Goal: Information Seeking & Learning: Find specific fact

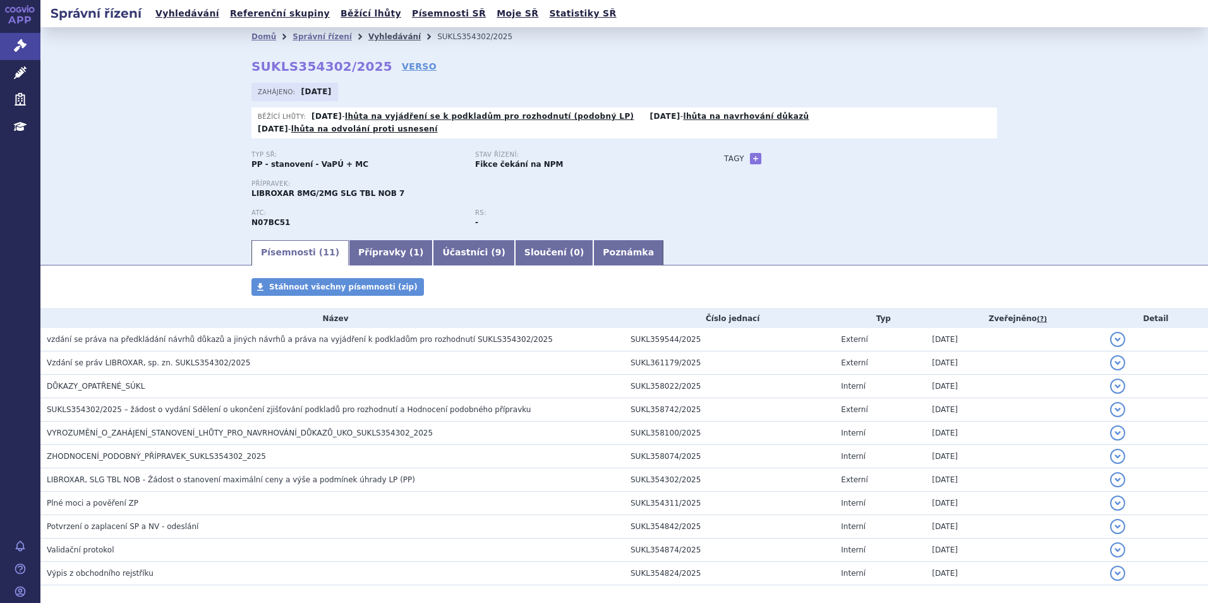
click at [368, 34] on link "Vyhledávání" at bounding box center [394, 36] width 52 height 9
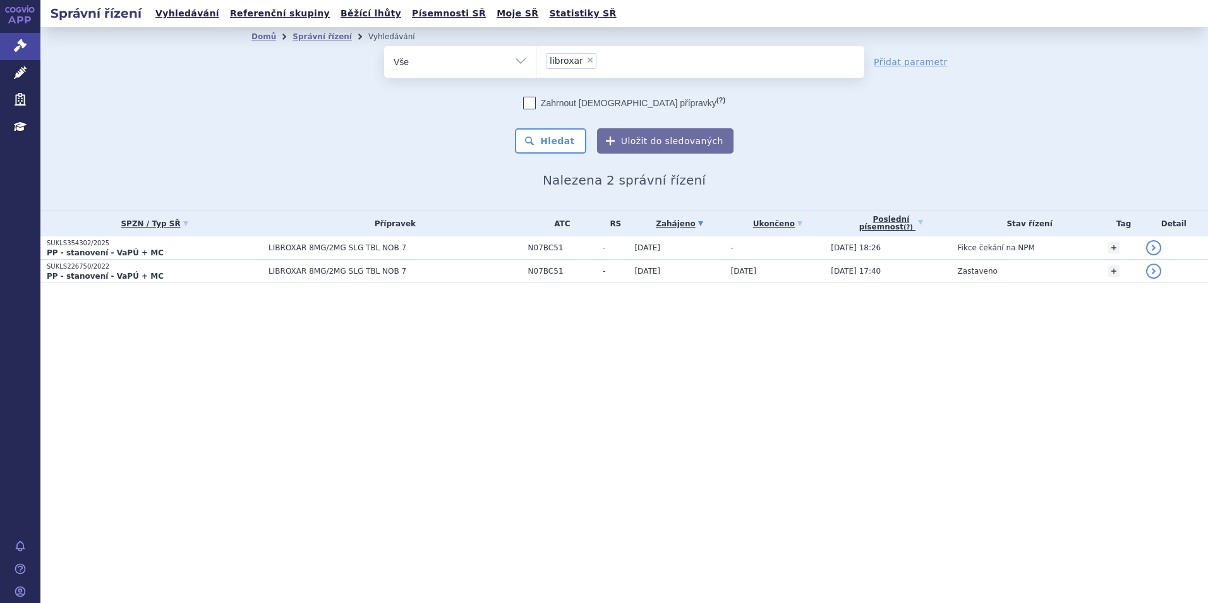
click at [589, 60] on span "×" at bounding box center [590, 60] width 8 height 8
click at [536, 60] on select "libroxar" at bounding box center [536, 61] width 1 height 32
click at [584, 58] on ul "× libroxar" at bounding box center [700, 60] width 328 height 28
click at [536, 58] on select "libroxar" at bounding box center [536, 61] width 1 height 32
click at [586, 61] on ul at bounding box center [700, 59] width 328 height 27
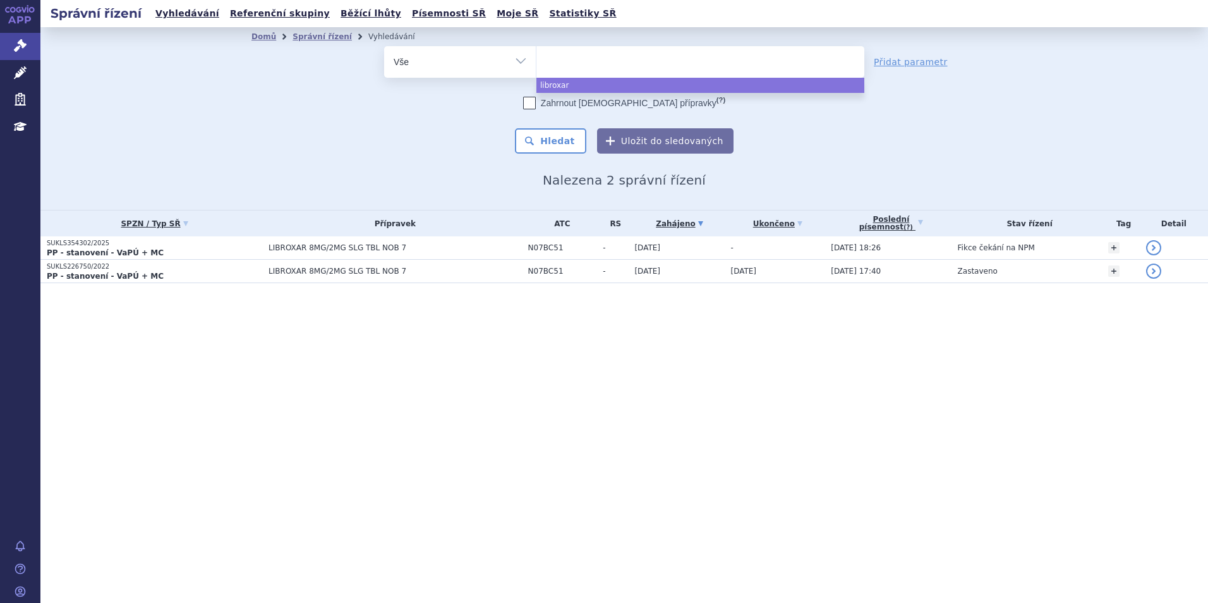
click at [536, 61] on select "libroxar" at bounding box center [536, 61] width 1 height 32
select select "libroxar"
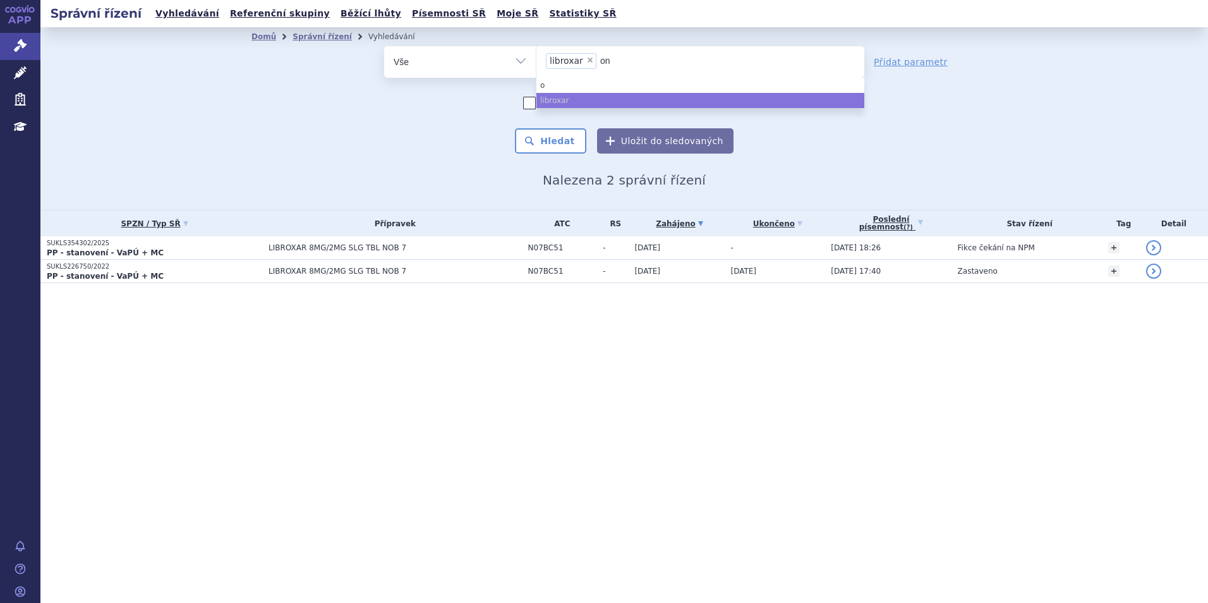
type input "onu"
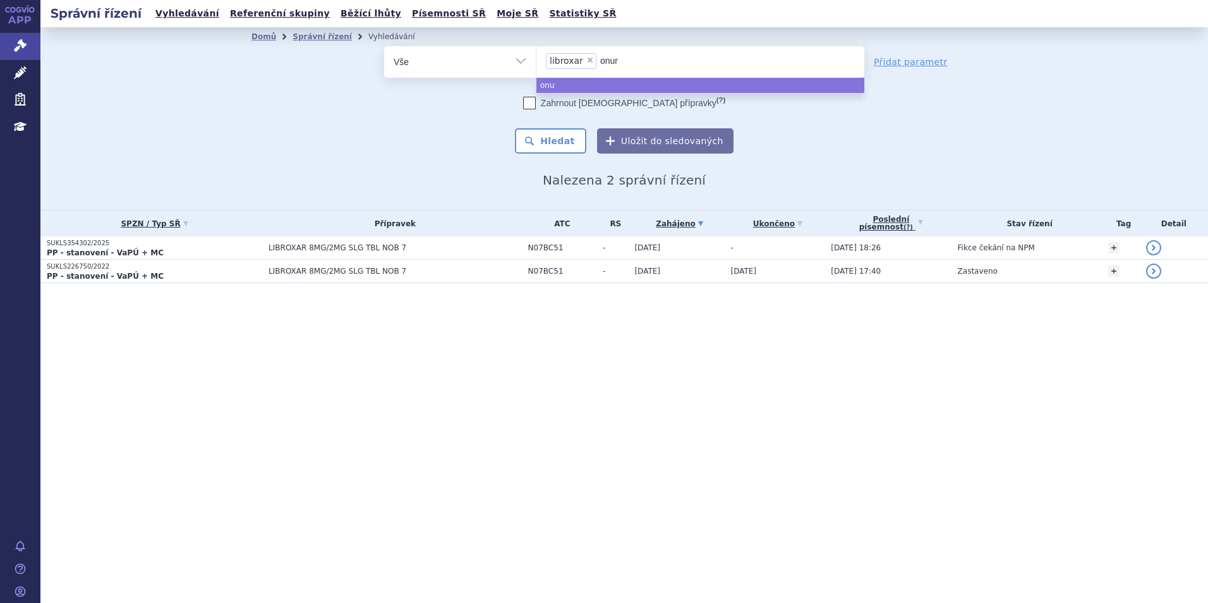
type input "onure"
type input "onureg"
click at [586, 59] on span "×" at bounding box center [590, 60] width 8 height 8
click at [536, 59] on select "libroxar onureg" at bounding box center [536, 61] width 1 height 32
select select "onureg"
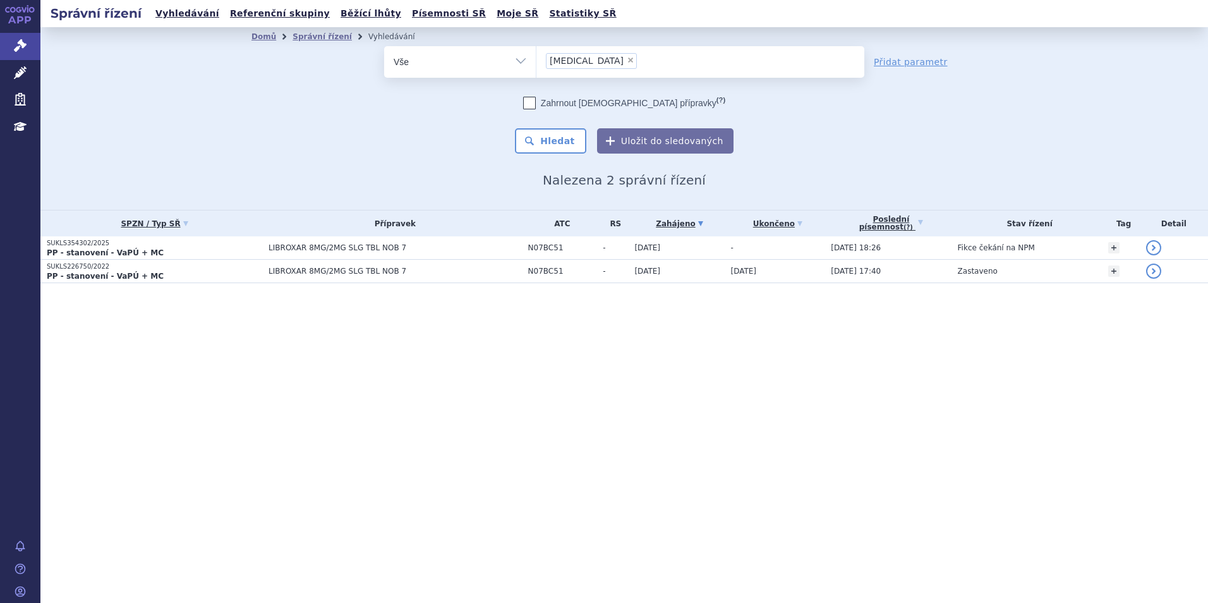
click at [567, 155] on div "Domů Správní řízení Vyhledávání Vyhledávání ve správních řízeních odstranit Vše…" at bounding box center [624, 117] width 796 height 142
click at [562, 143] on button "Hledat" at bounding box center [550, 140] width 71 height 25
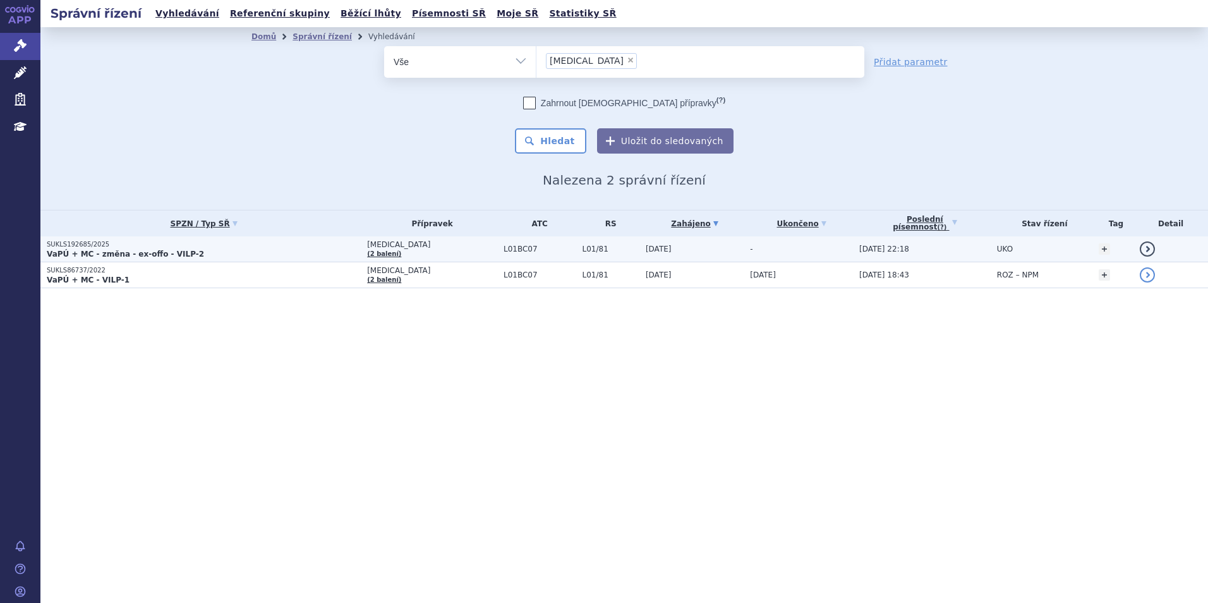
click at [293, 252] on p "VaPÚ + MC - změna - ex-offo - VILP-2" at bounding box center [204, 254] width 314 height 10
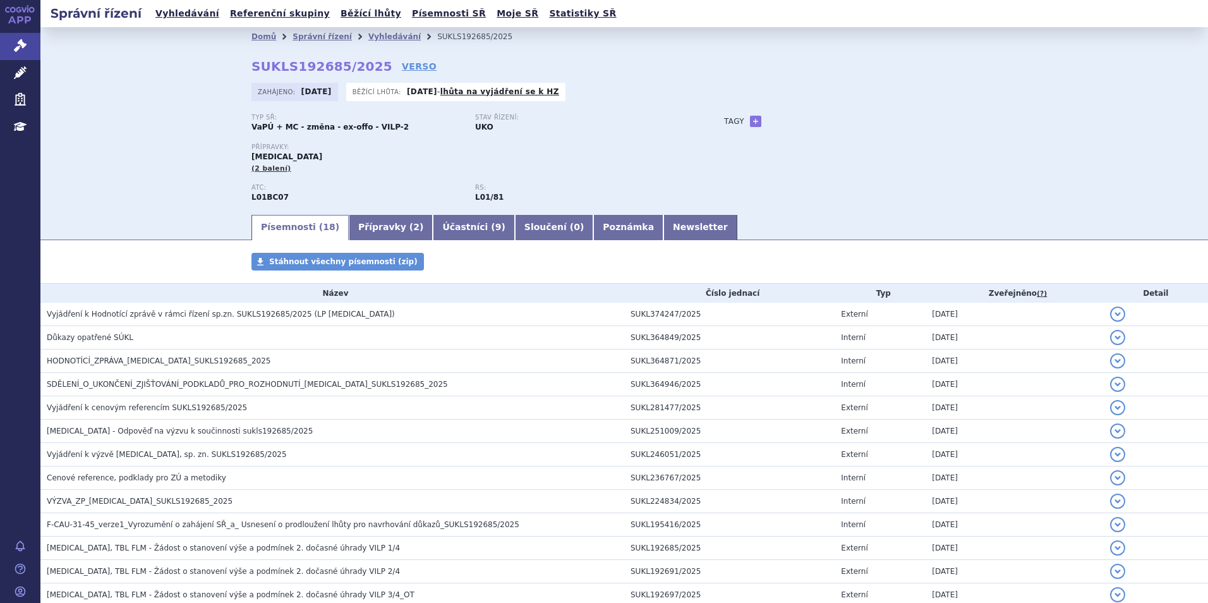
click at [368, 45] on li "Vyhledávání" at bounding box center [402, 36] width 69 height 19
click at [368, 36] on link "Vyhledávání" at bounding box center [394, 36] width 52 height 9
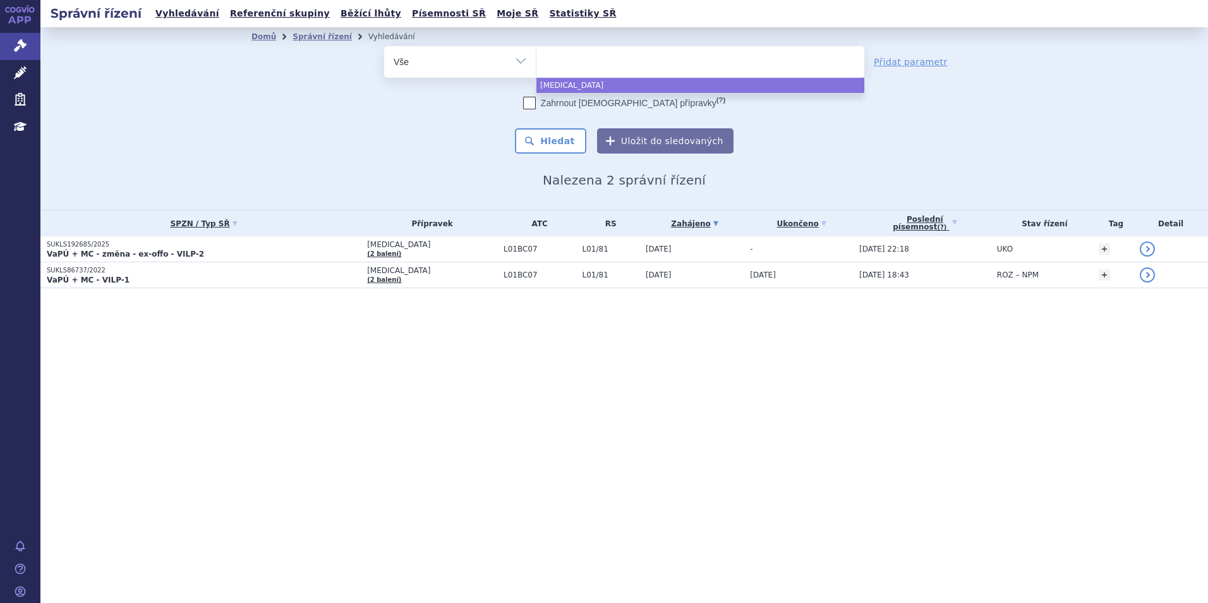
click at [586, 59] on ul at bounding box center [700, 59] width 328 height 27
click at [536, 59] on select "onureg" at bounding box center [536, 61] width 1 height 32
select select "onureg"
click at [627, 60] on span "×" at bounding box center [631, 60] width 8 height 8
click at [536, 60] on select "onureg" at bounding box center [536, 61] width 1 height 32
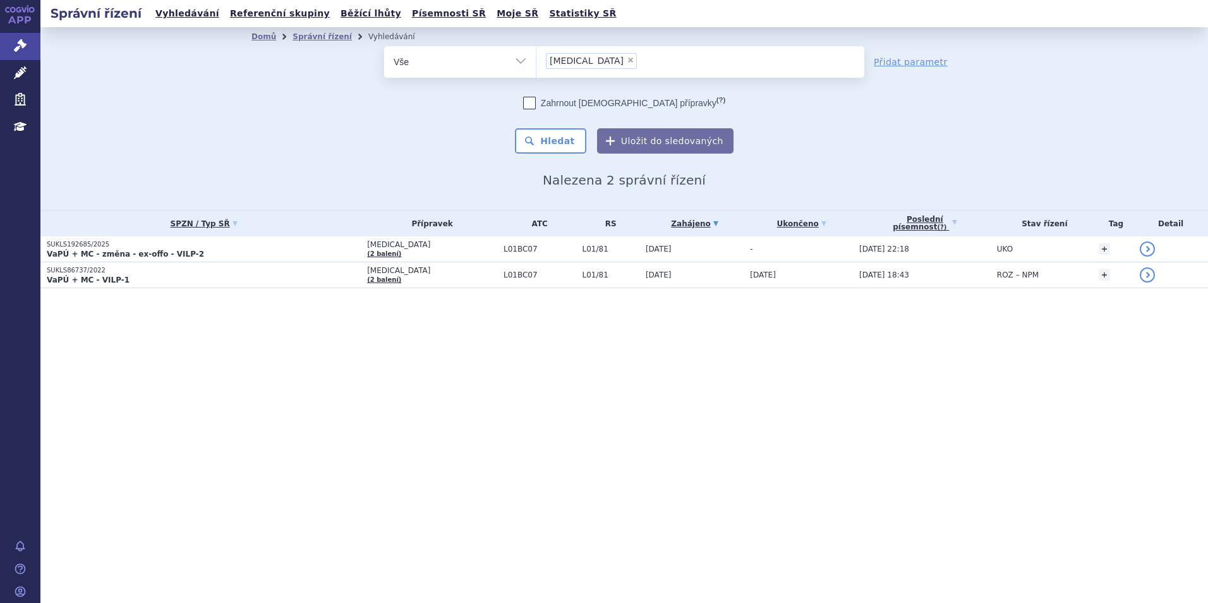
select select
type input "lyn"
type input "lynpar"
type input "[MEDICAL_DATA]"
select select "lynparza"
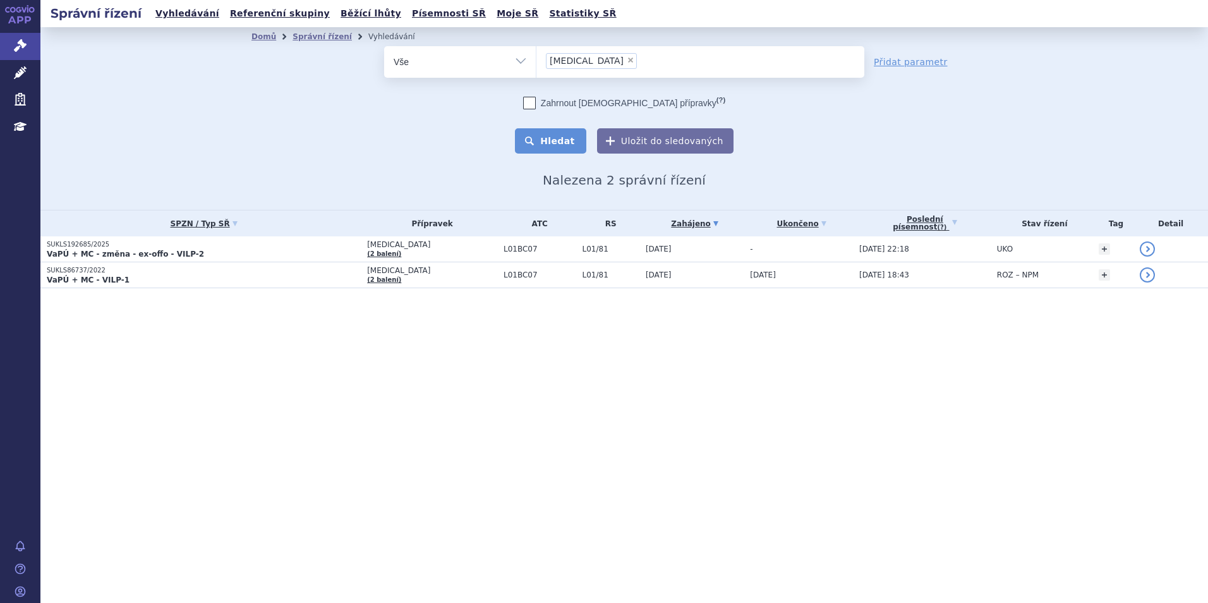
click at [547, 128] on button "Hledat" at bounding box center [550, 140] width 71 height 25
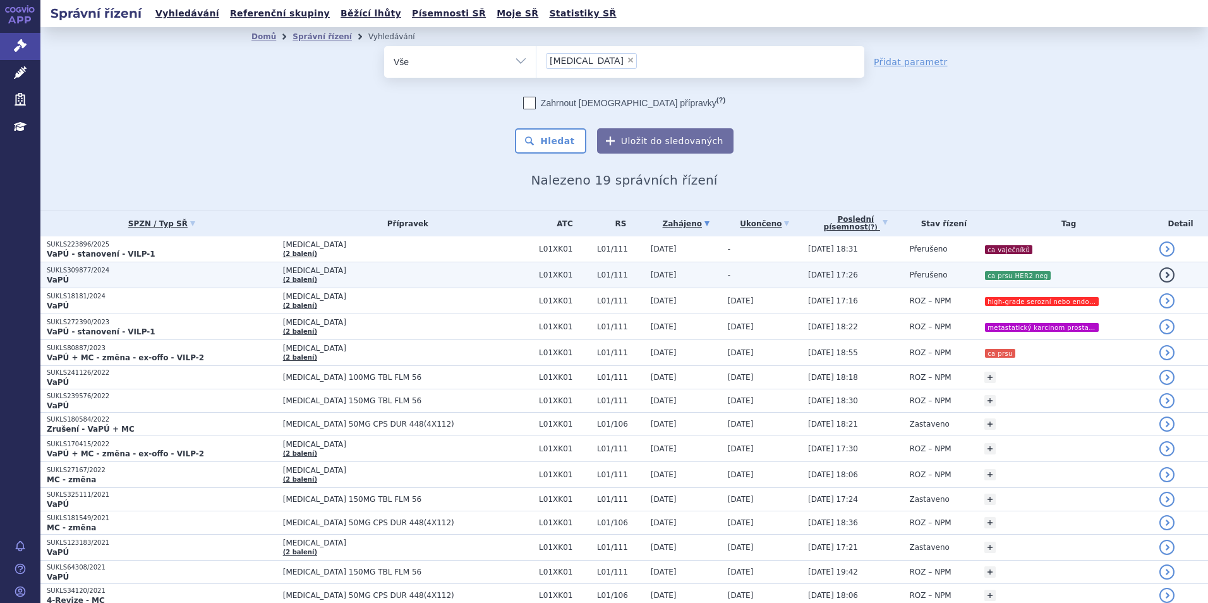
click at [269, 273] on p "SUKLS309877/2024" at bounding box center [162, 270] width 230 height 9
